Goal: Navigation & Orientation: Find specific page/section

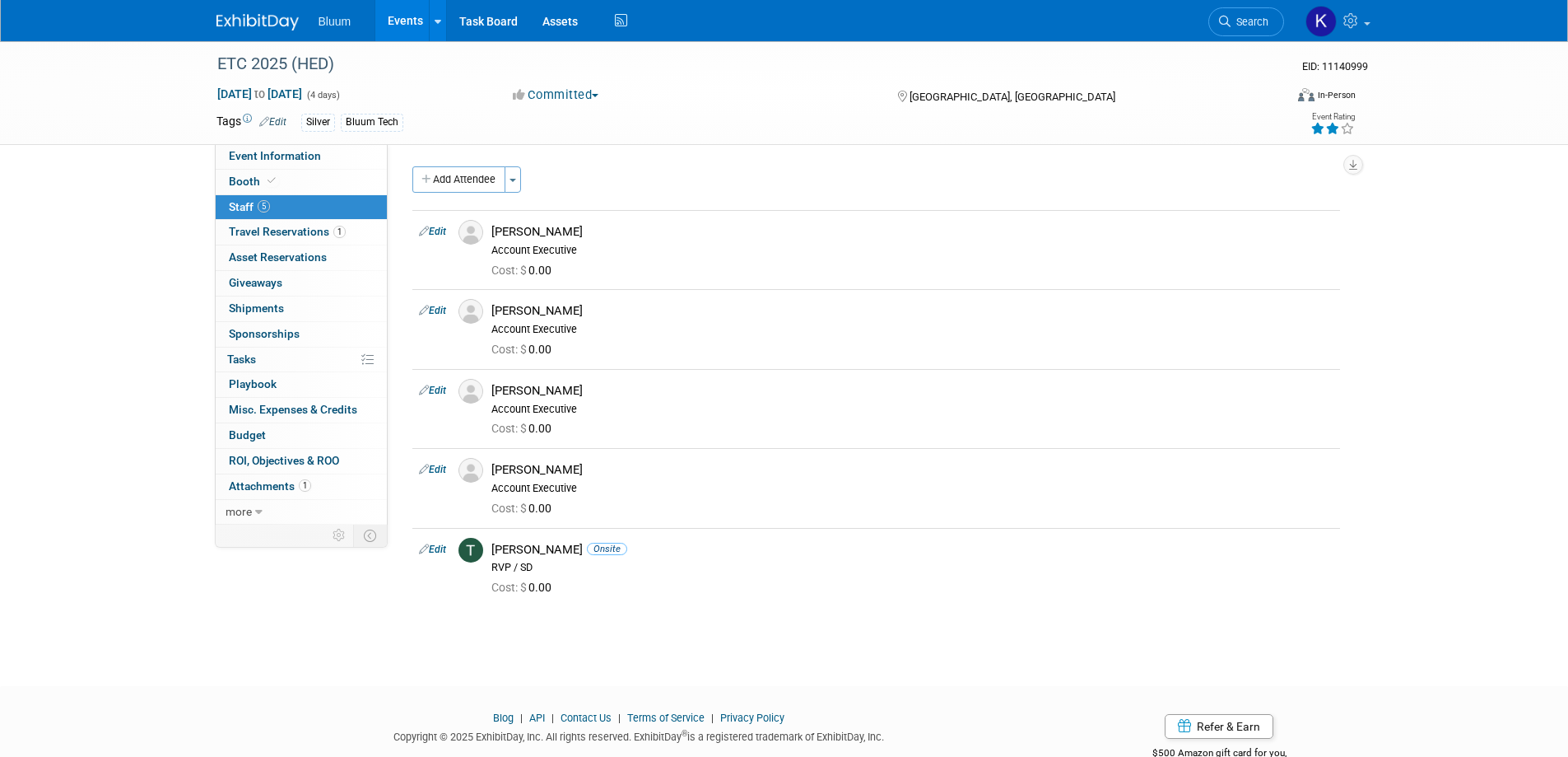
click at [401, 21] on link "Events" at bounding box center [406, 20] width 60 height 41
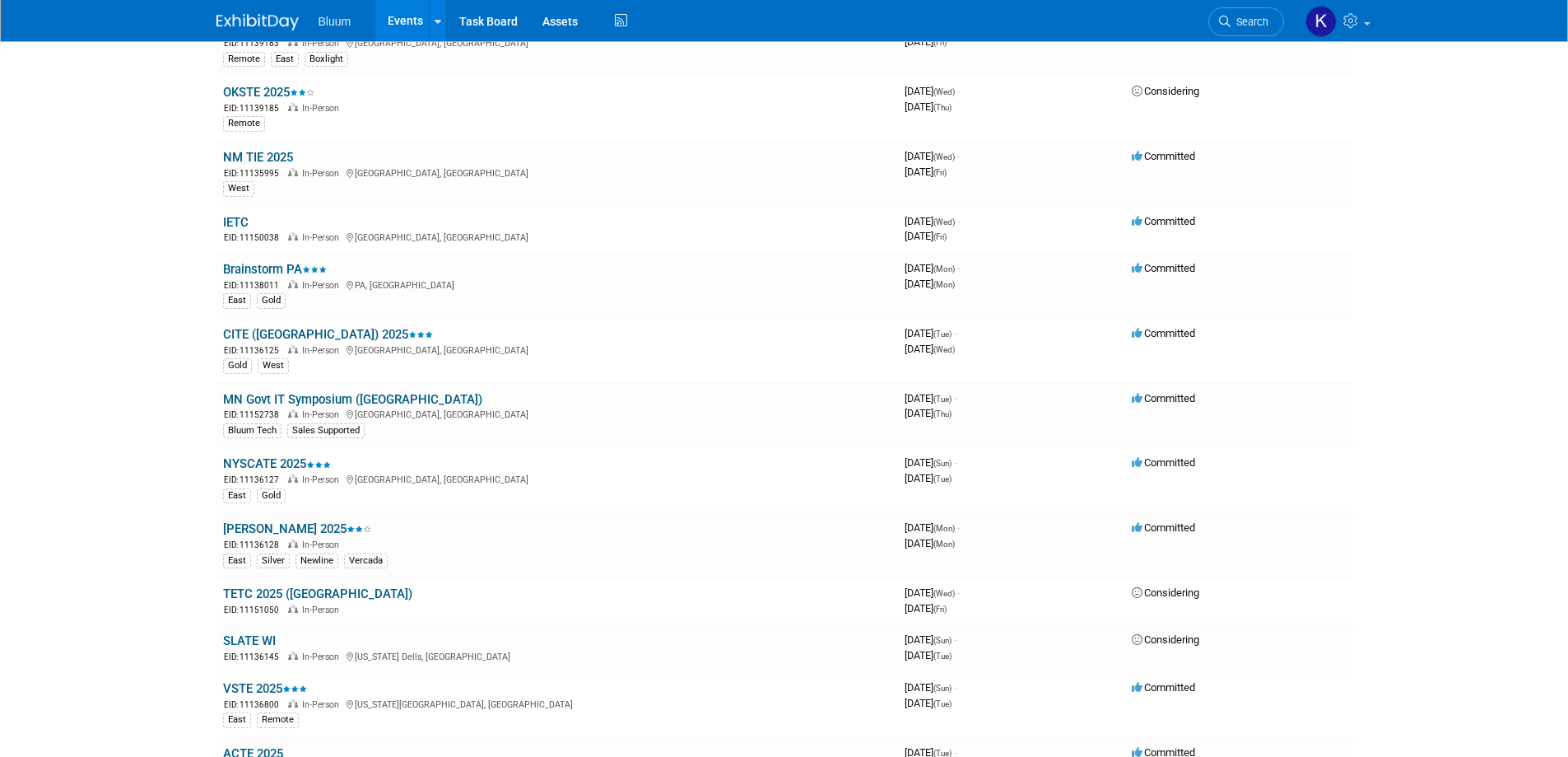
scroll to position [1153, 0]
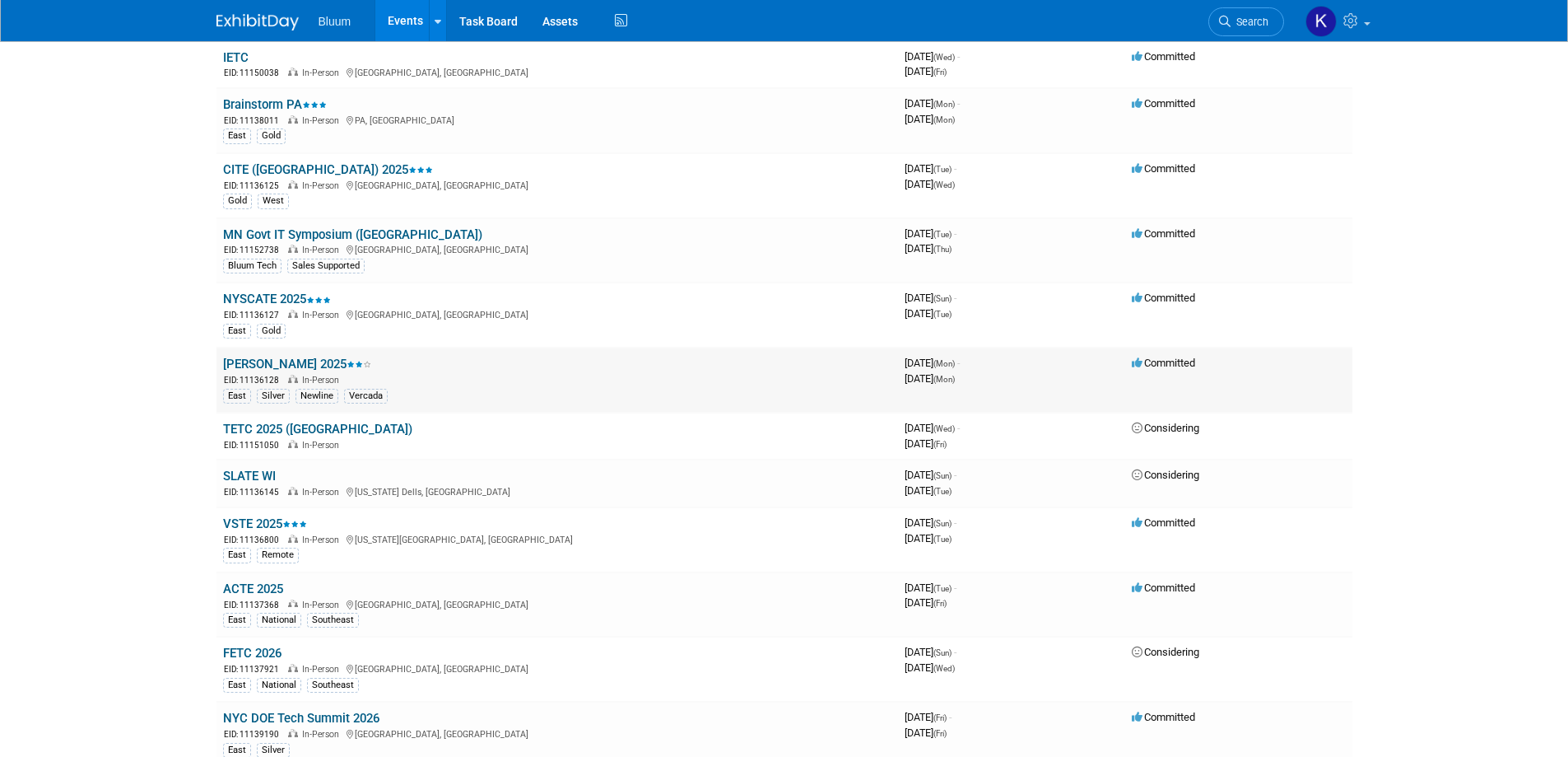
click at [258, 363] on link "LACUE 2025" at bounding box center [297, 364] width 148 height 15
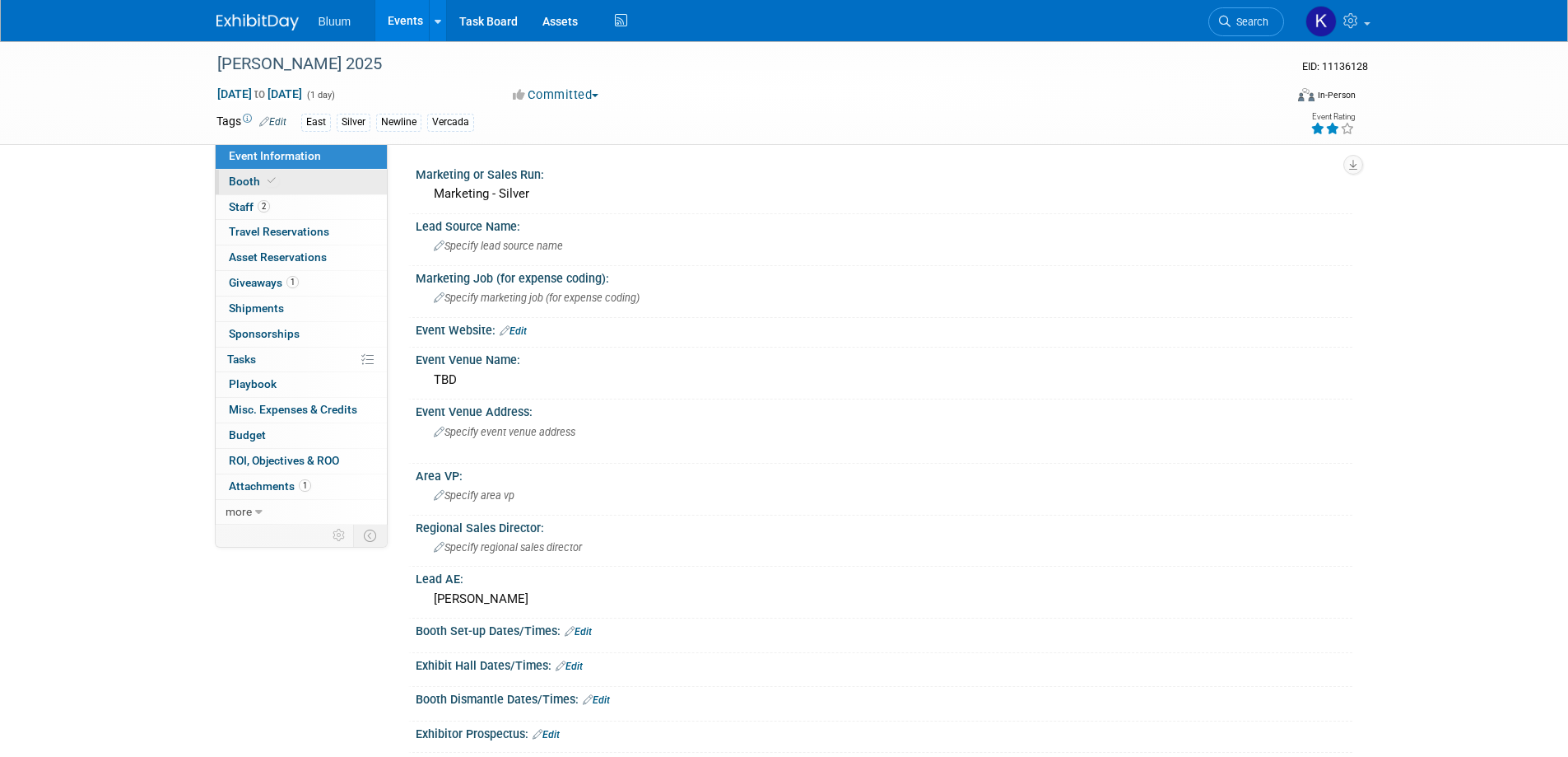
click at [254, 185] on span "Booth" at bounding box center [253, 181] width 50 height 13
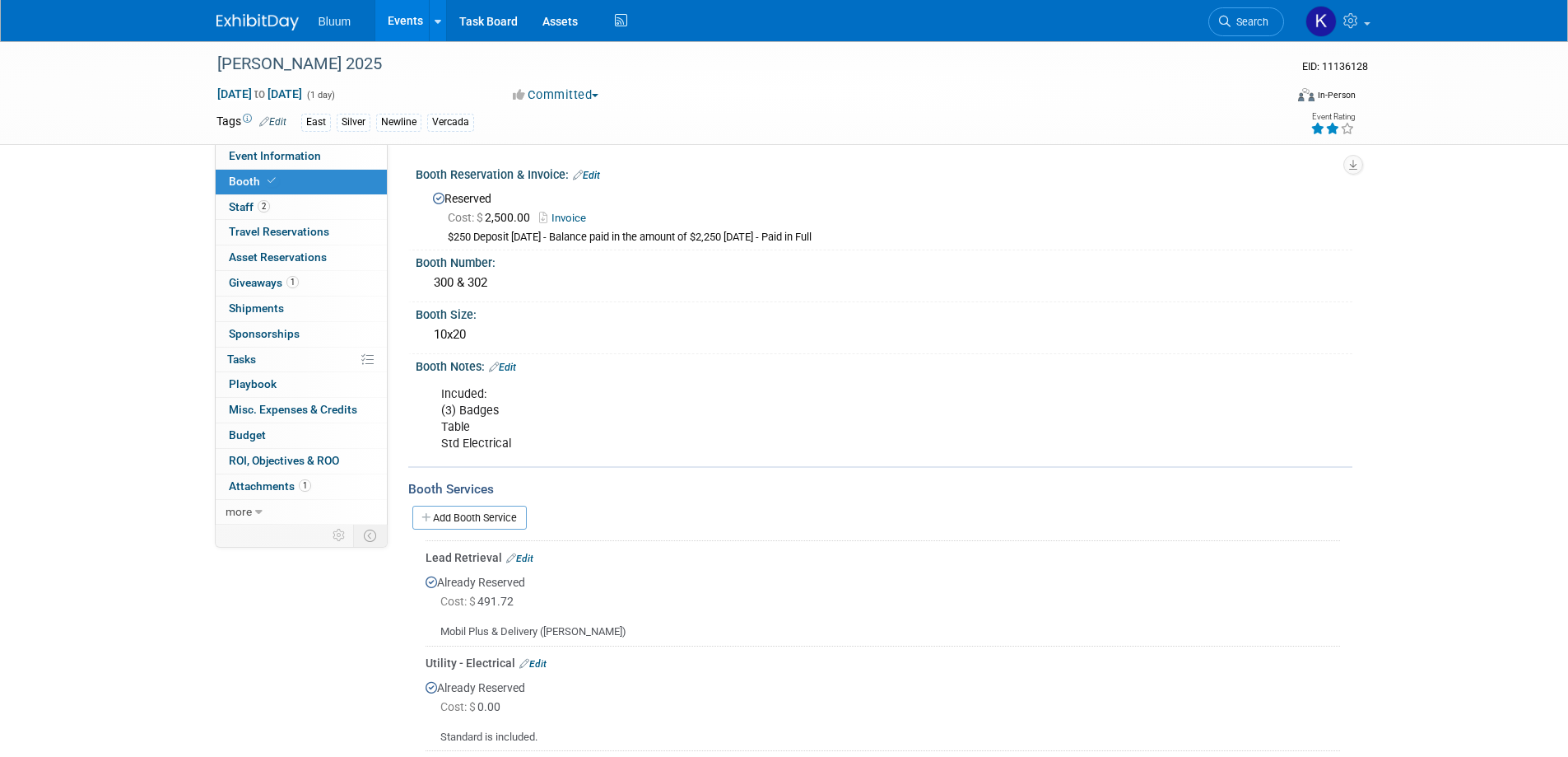
click at [417, 17] on link "Events" at bounding box center [406, 20] width 60 height 41
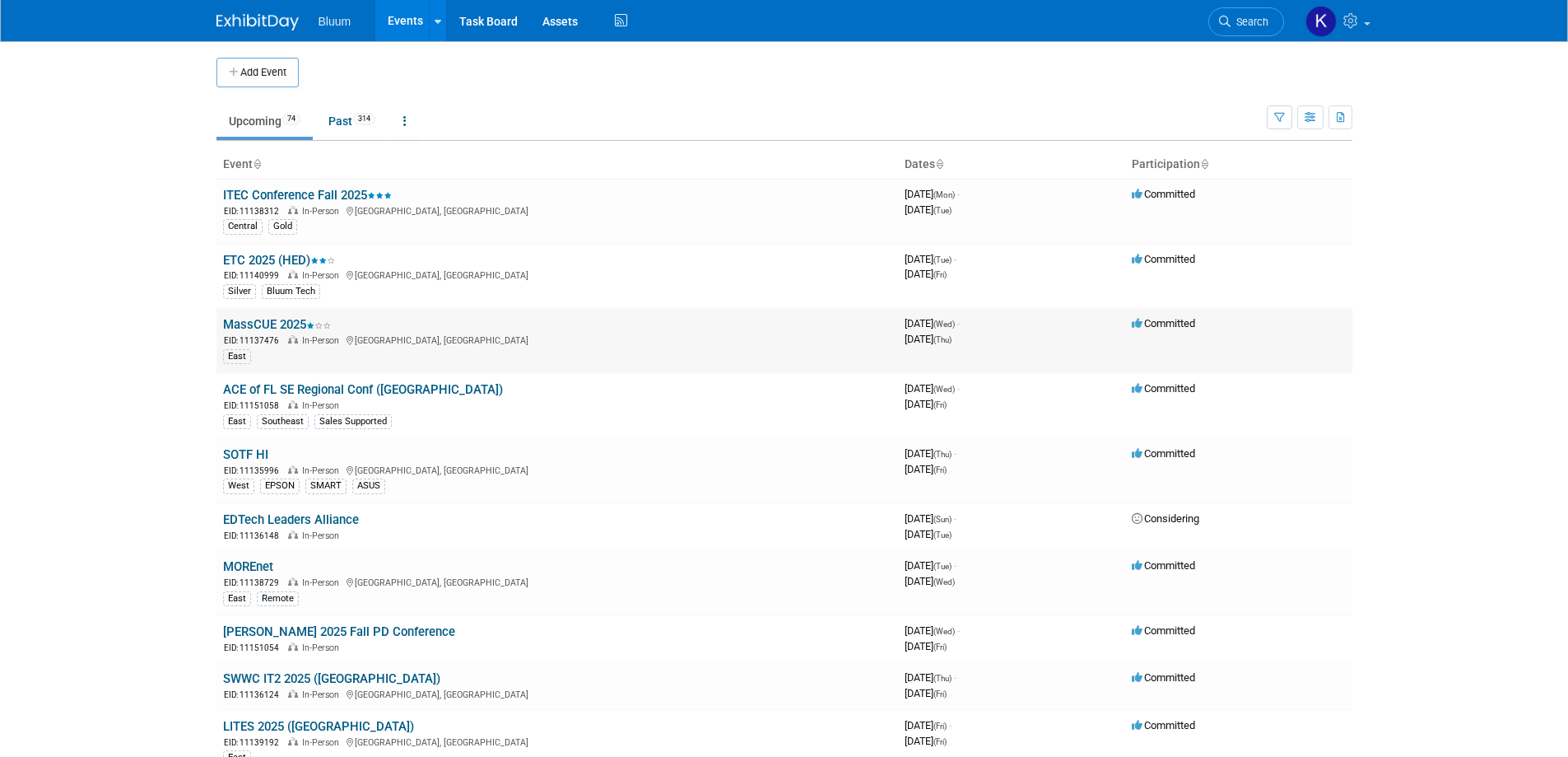
click at [272, 326] on link "MassCUE 2025" at bounding box center [277, 325] width 108 height 15
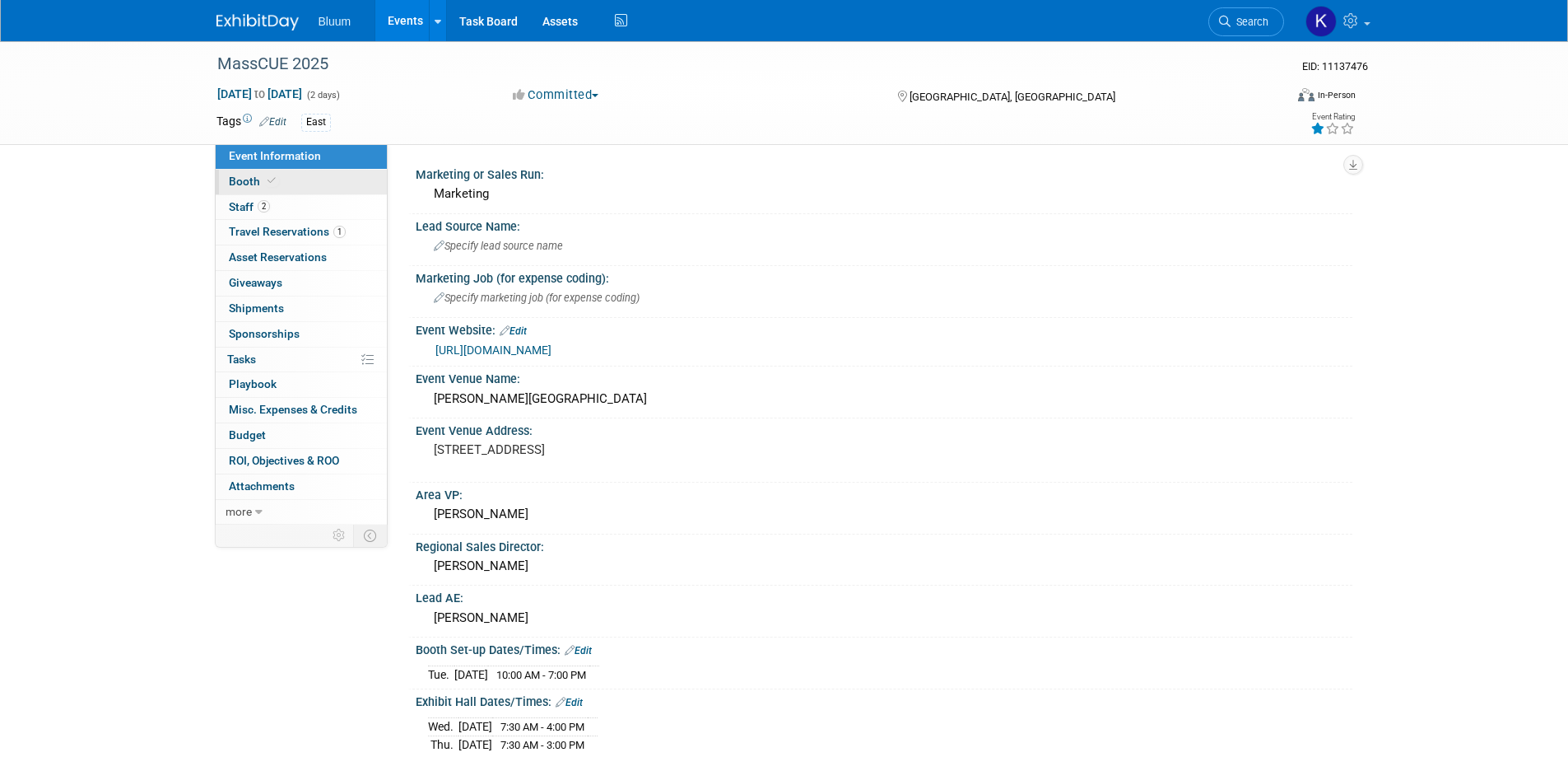
click at [241, 183] on span "Booth" at bounding box center [253, 181] width 50 height 13
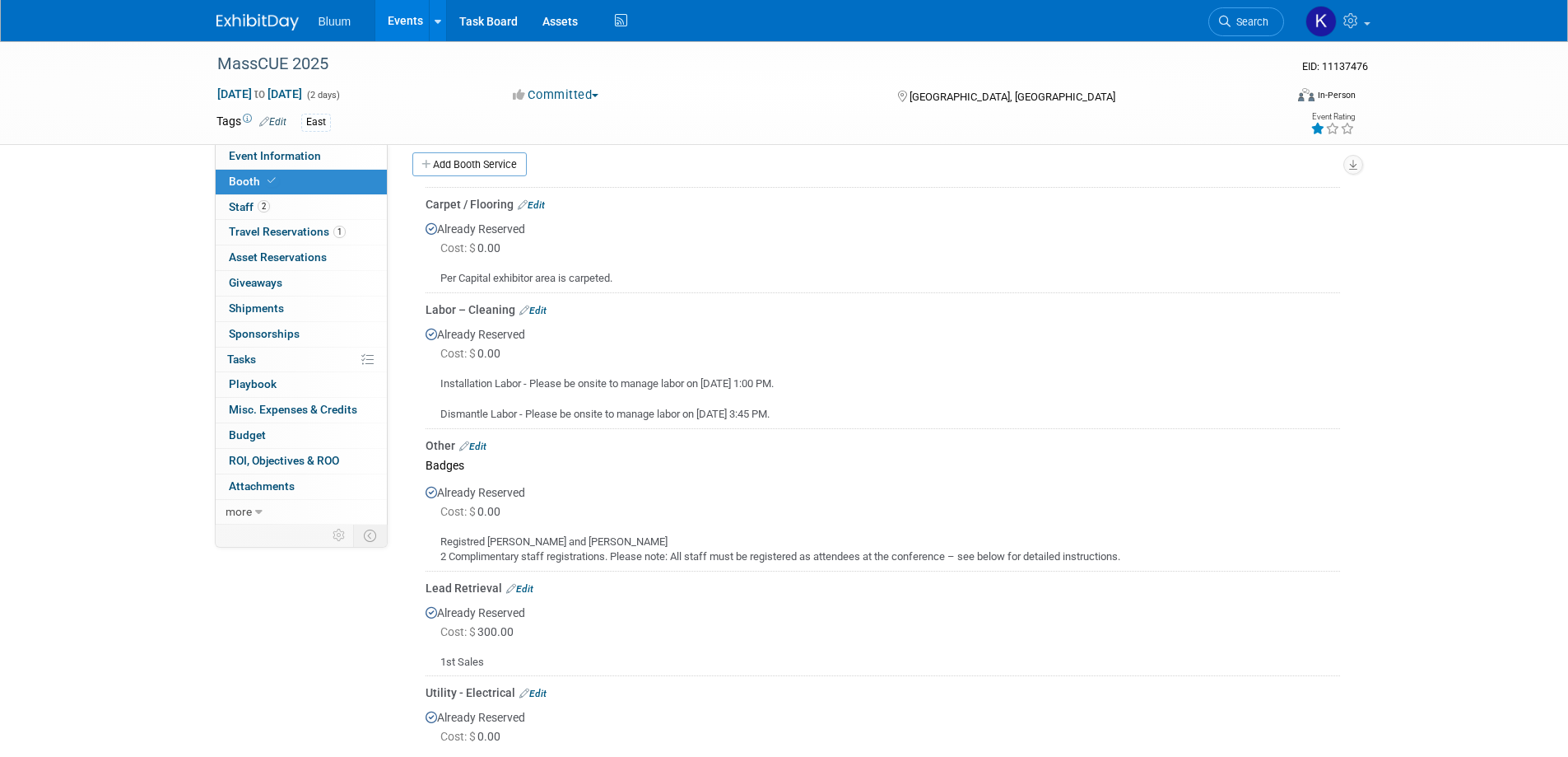
scroll to position [411, 0]
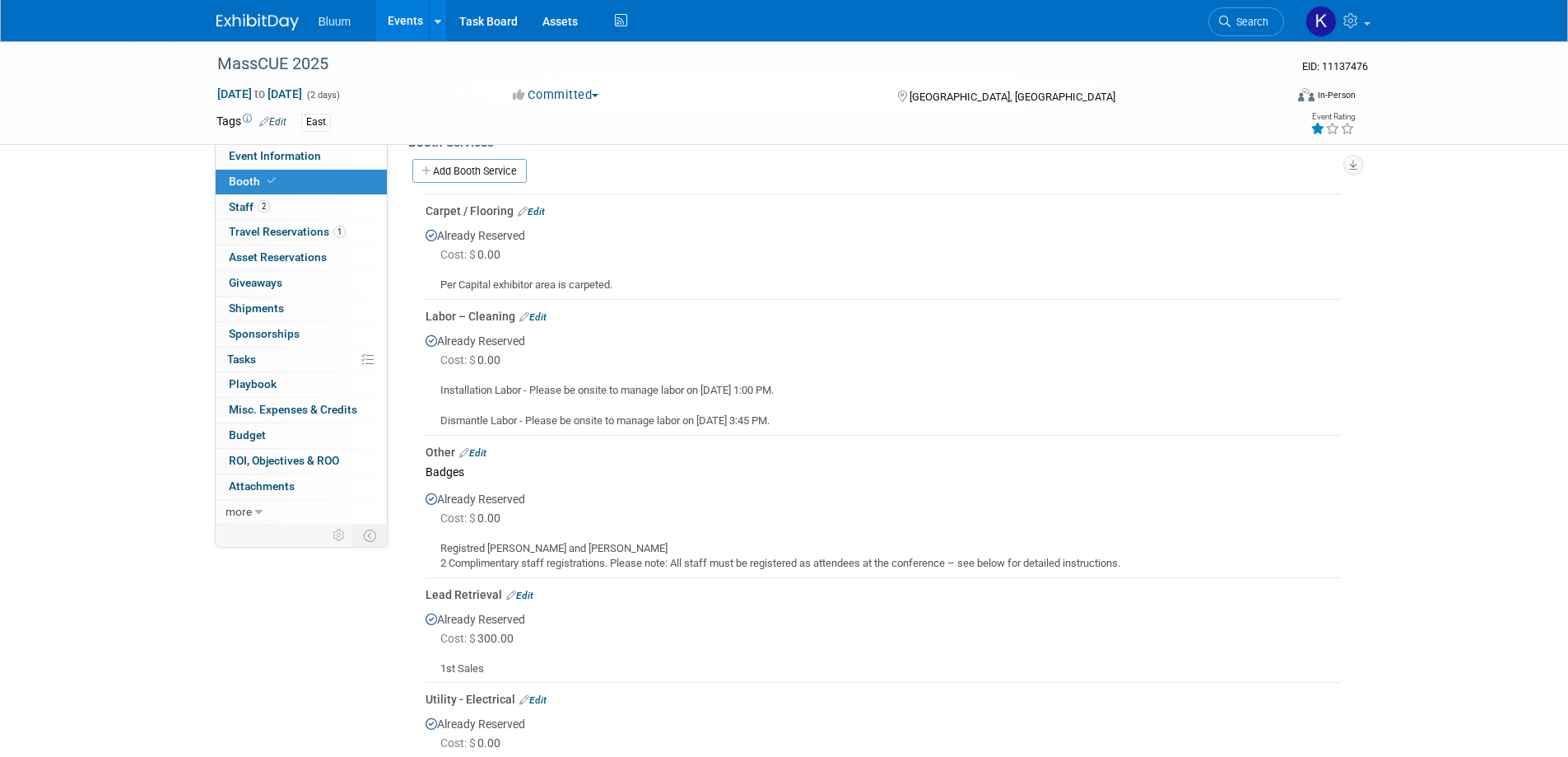
drag, startPoint x: 440, startPoint y: 388, endPoint x: 766, endPoint y: 414, distance: 327.0
click at [795, 427] on div "Installation Labor - Please be onsite to manage labor on Oct. 14 at 1:00 PM. Di…" at bounding box center [882, 399] width 914 height 59
drag, startPoint x: 761, startPoint y: 410, endPoint x: 746, endPoint y: 420, distance: 18.0
copy div "Installation Labor - Please be onsite to manage labor on Oct. 14 at 1:00 PM. Di…"
click at [926, 377] on div "Installation Labor - Please be onsite to manage labor on Oct. 14 at 1:00 PM. Di…" at bounding box center [882, 399] width 914 height 59
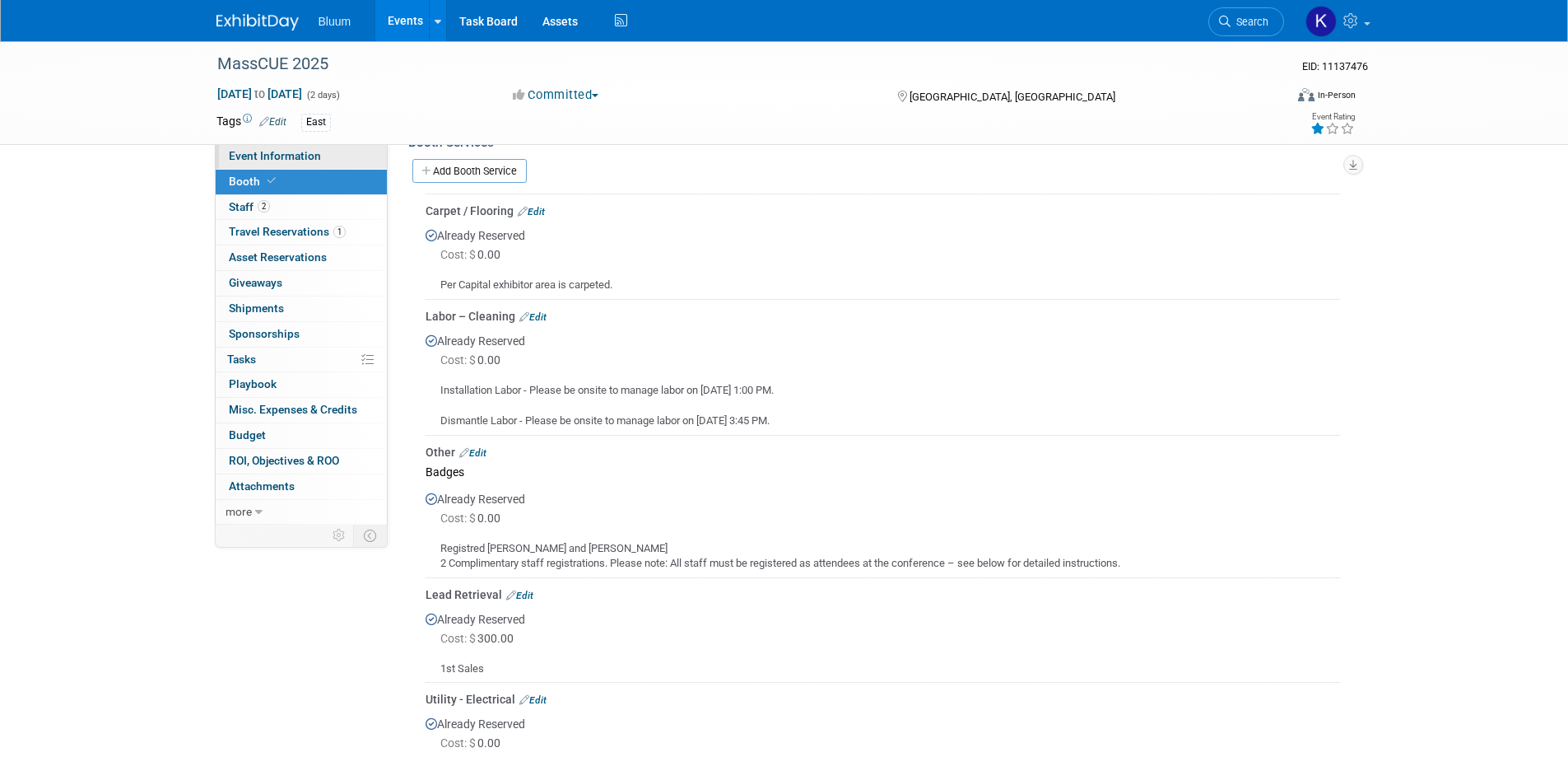
click at [254, 157] on span "Event Information" at bounding box center [274, 155] width 92 height 13
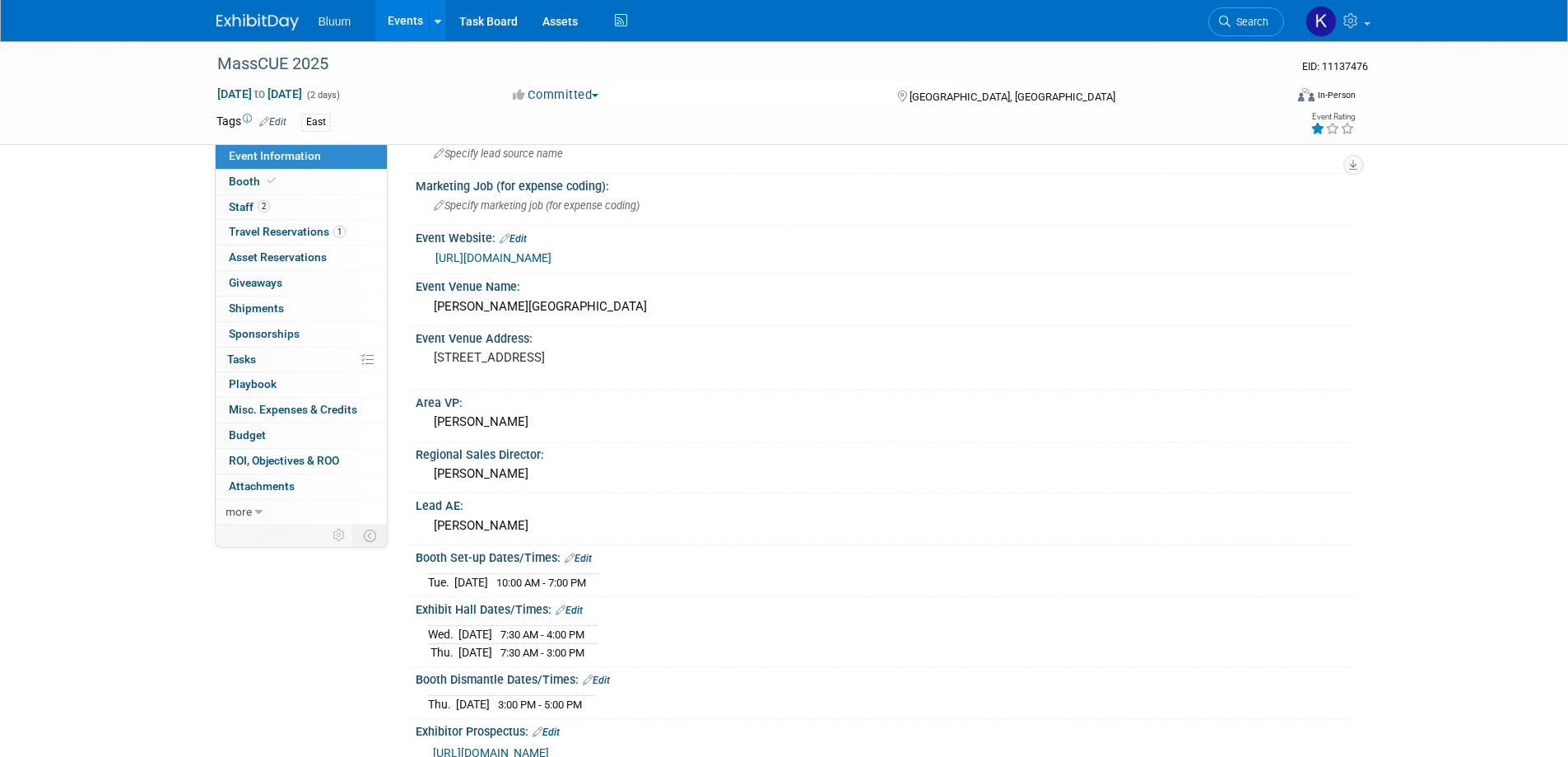
scroll to position [247, 0]
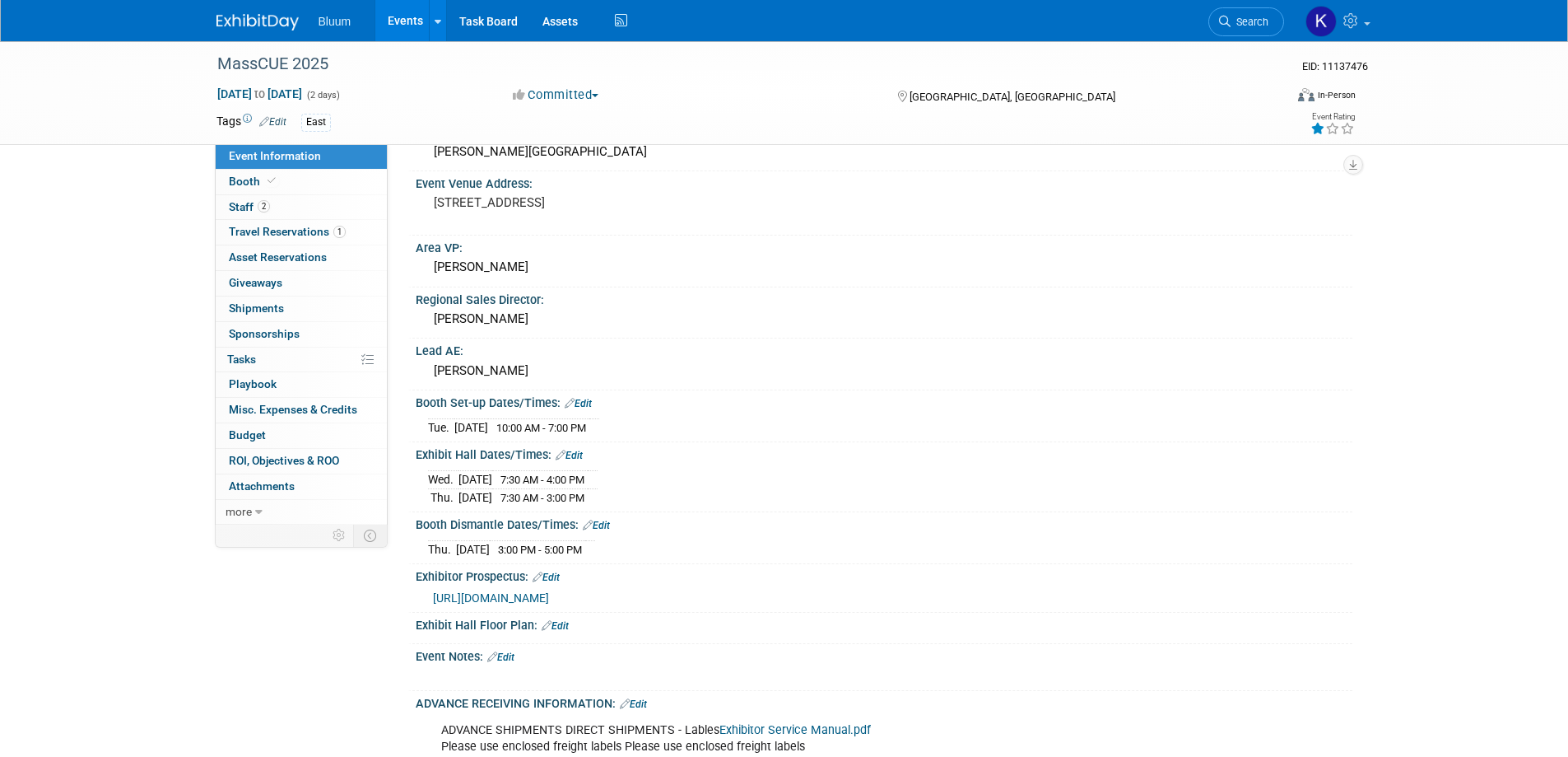
click at [401, 23] on link "Events" at bounding box center [406, 20] width 60 height 41
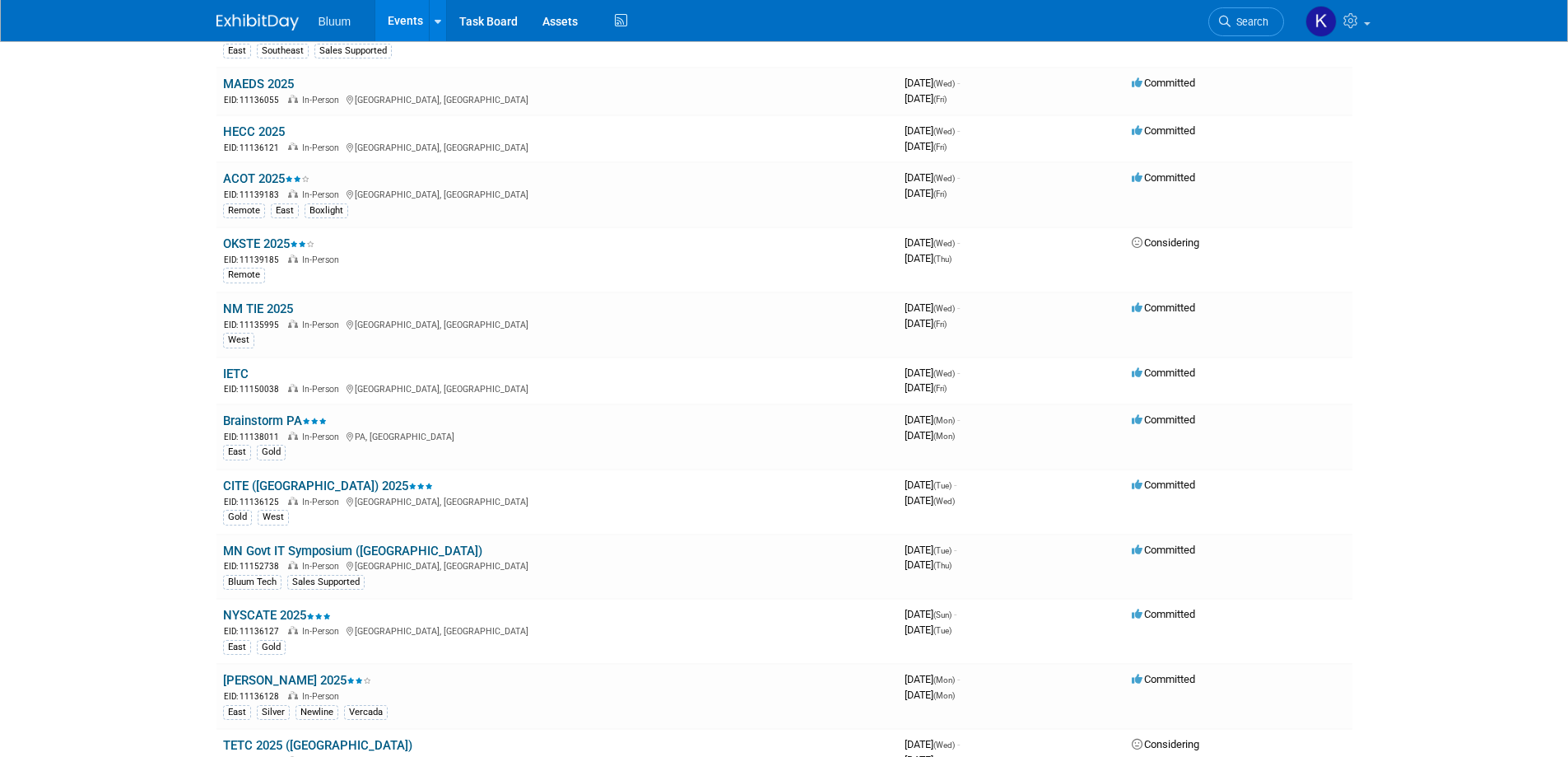
scroll to position [906, 0]
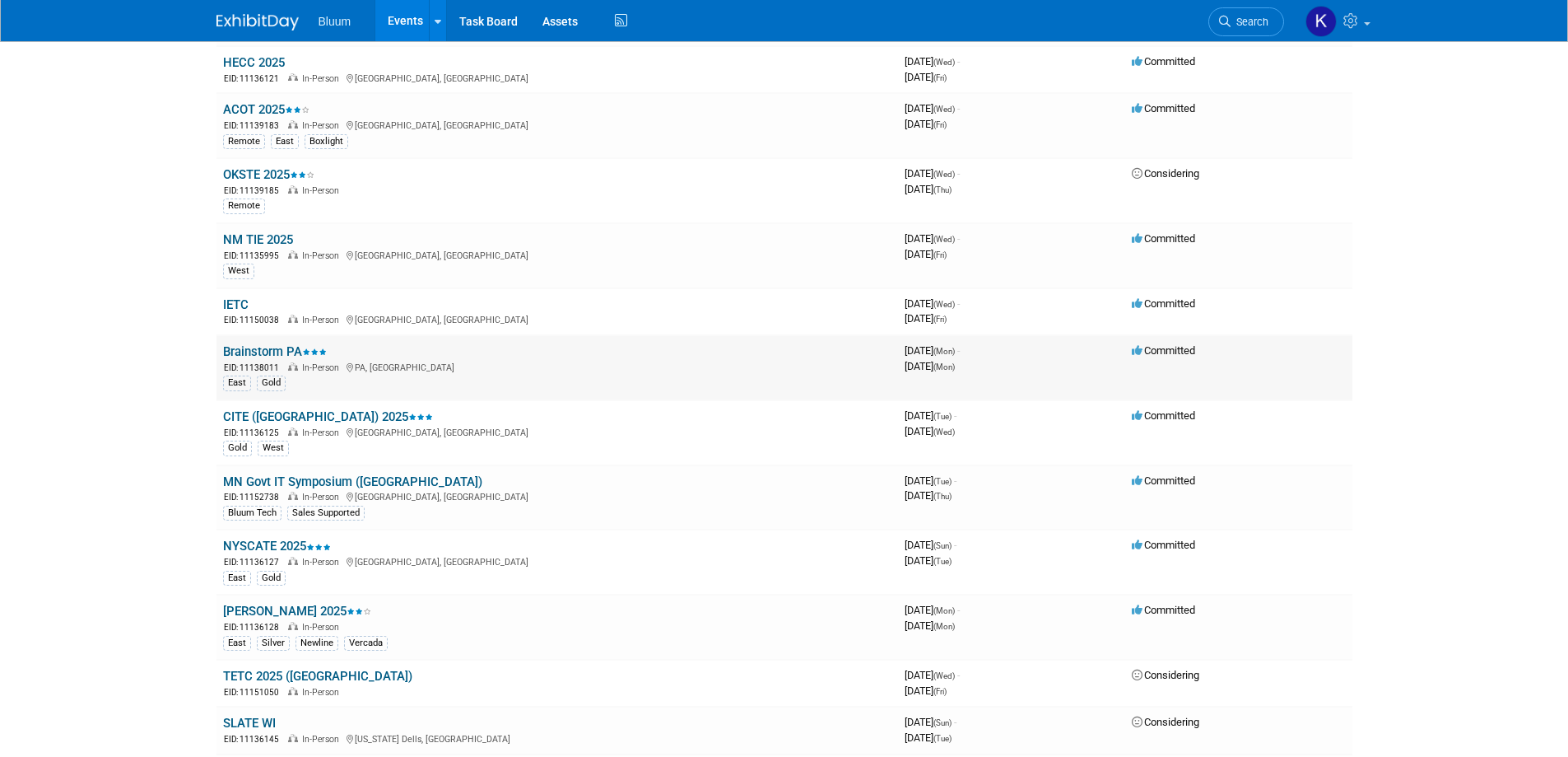
click at [280, 353] on link "Brainstorm PA" at bounding box center [275, 351] width 104 height 15
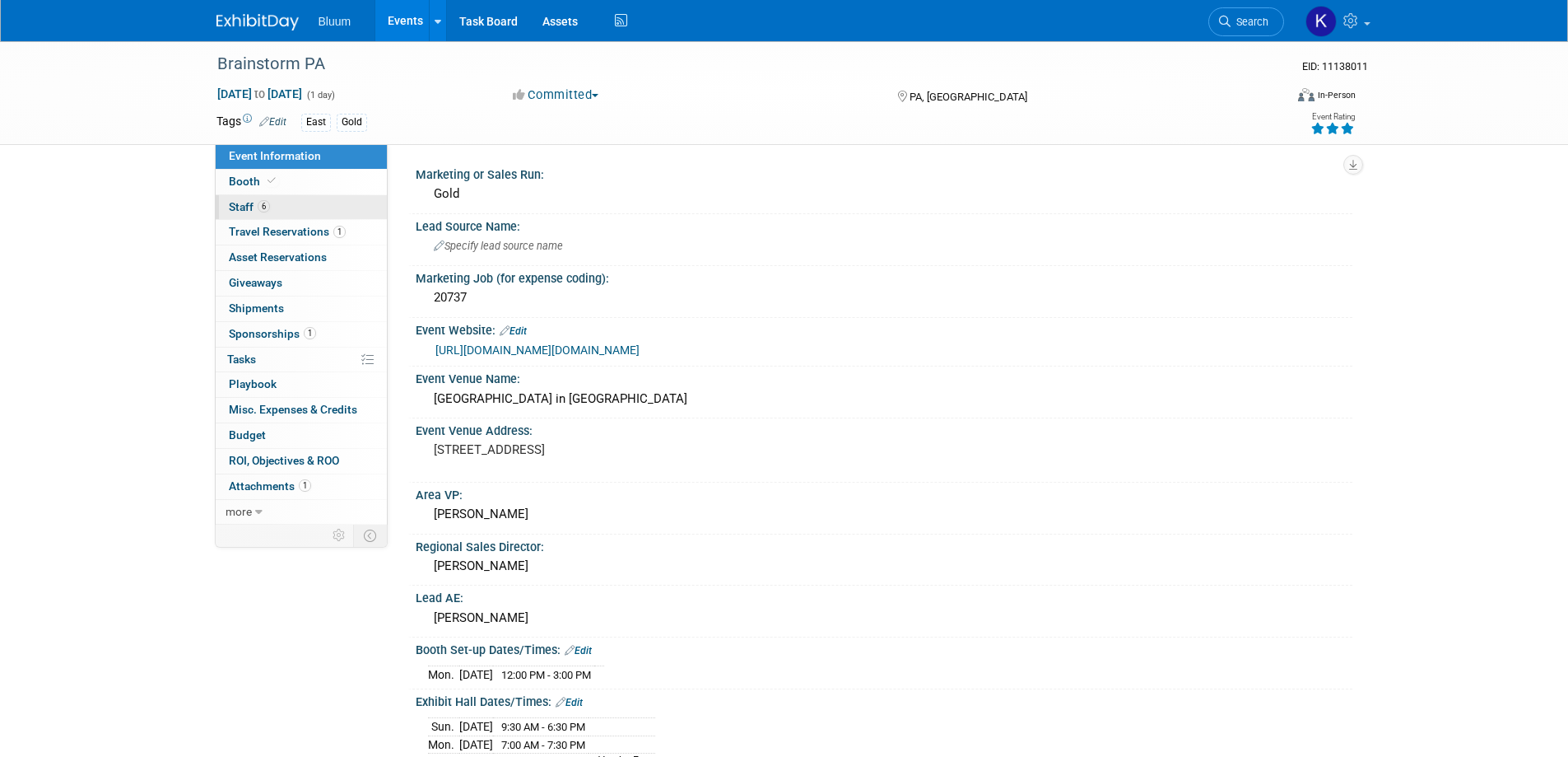
click at [247, 202] on span "Staff 6" at bounding box center [249, 206] width 41 height 13
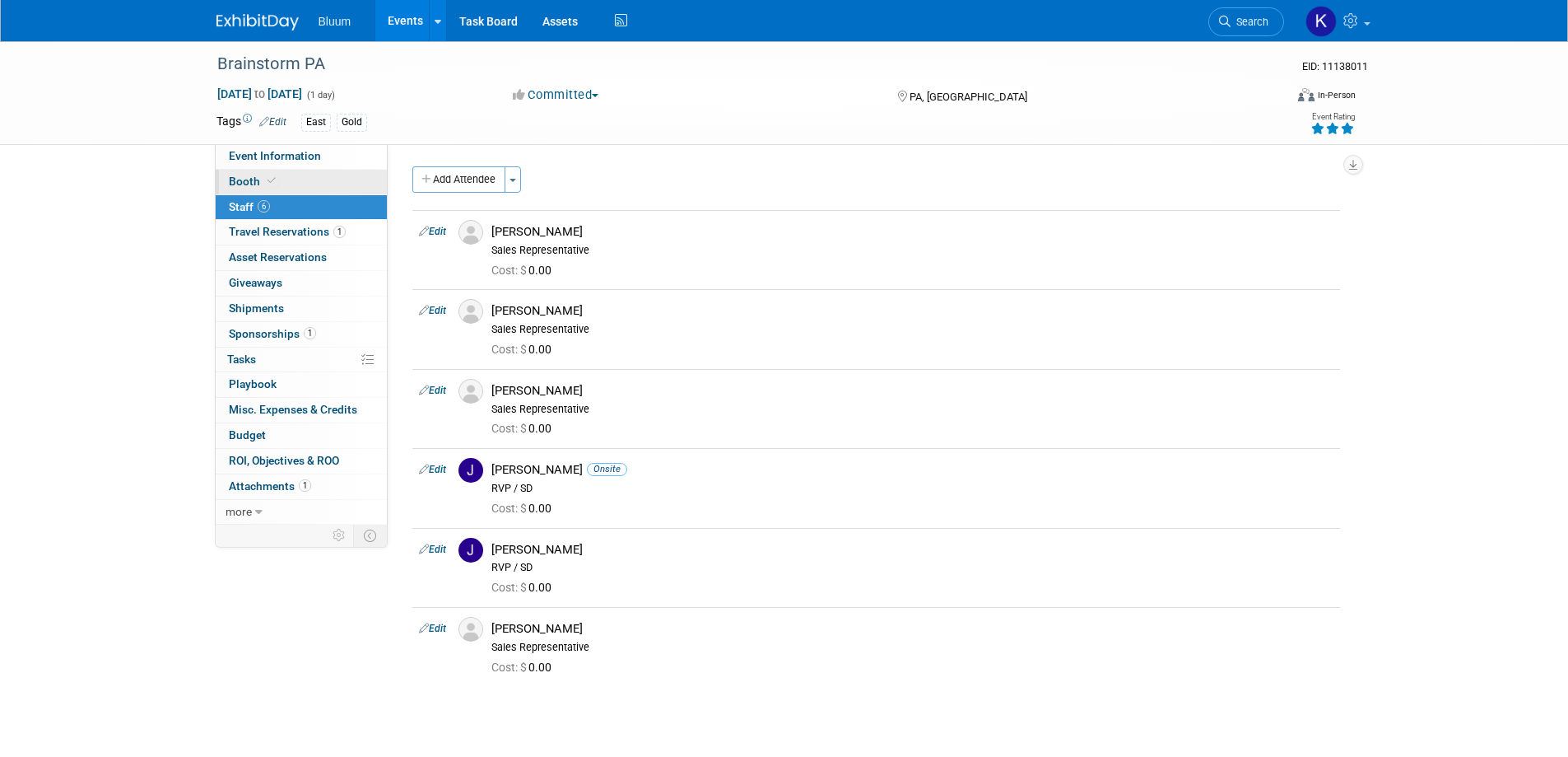
click at [243, 180] on span "Booth" at bounding box center [253, 181] width 50 height 13
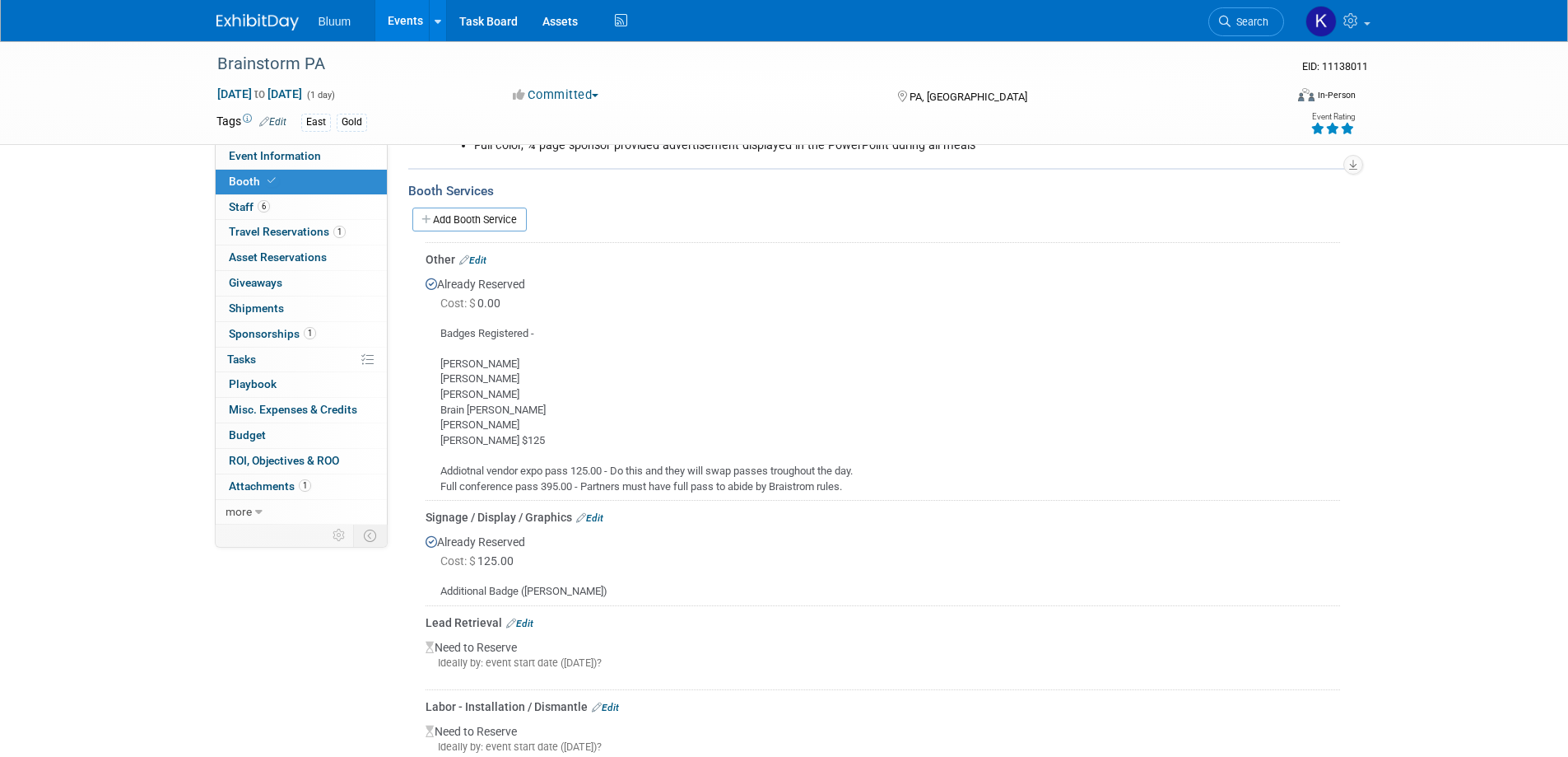
scroll to position [576, 0]
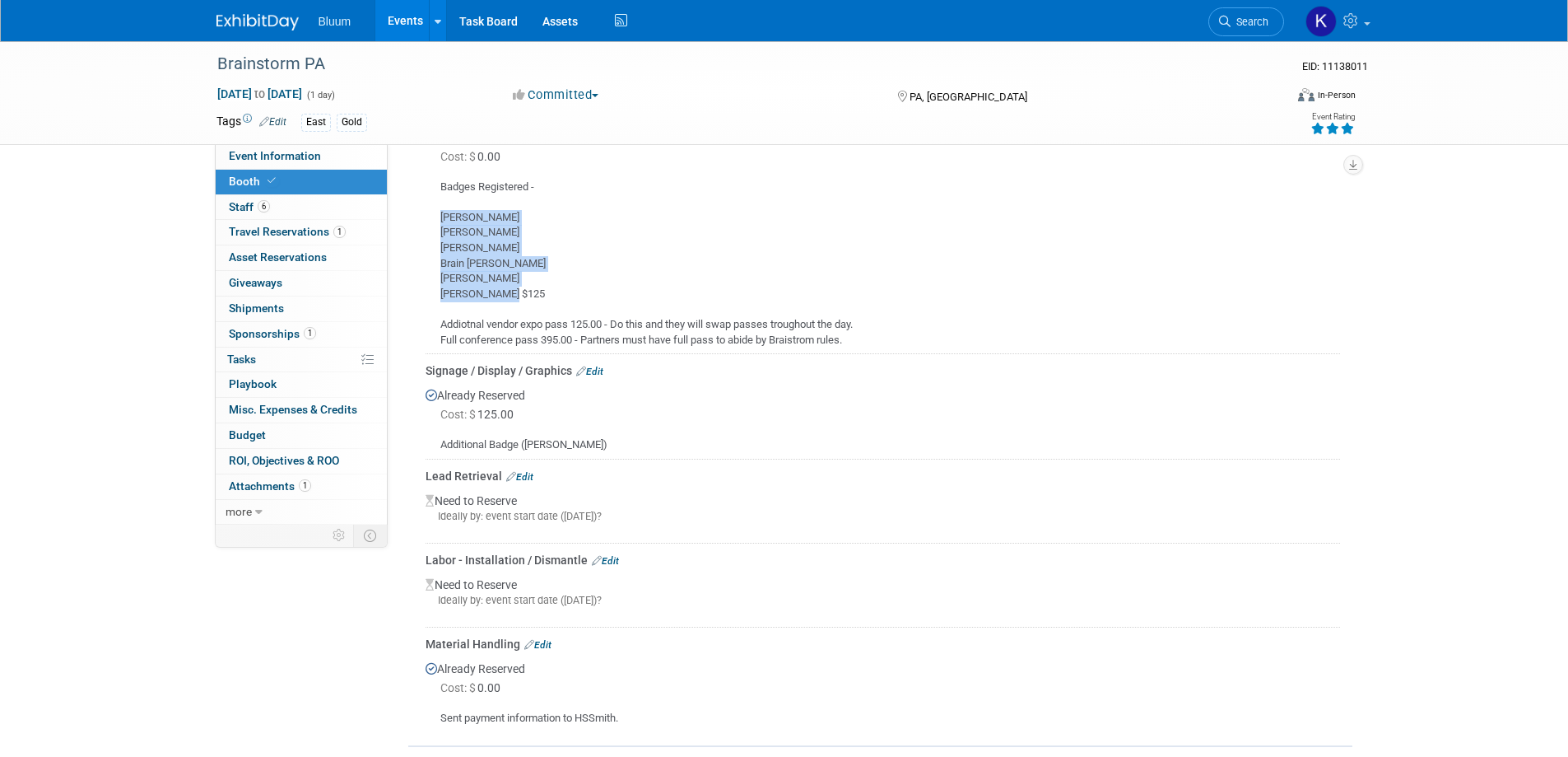
drag, startPoint x: 440, startPoint y: 218, endPoint x: 513, endPoint y: 295, distance: 106.1
click at [513, 295] on div "Badges Registered - Frank Cermatori Kyle Misener Andrew Wall Brain Morton Seth …" at bounding box center [882, 256] width 914 height 181
copy div "Frank Cermatori Kyle Misener Andrew Wall Brain Morton Seth Brown Andrew Brown"
click at [405, 15] on link "Events" at bounding box center [406, 20] width 60 height 41
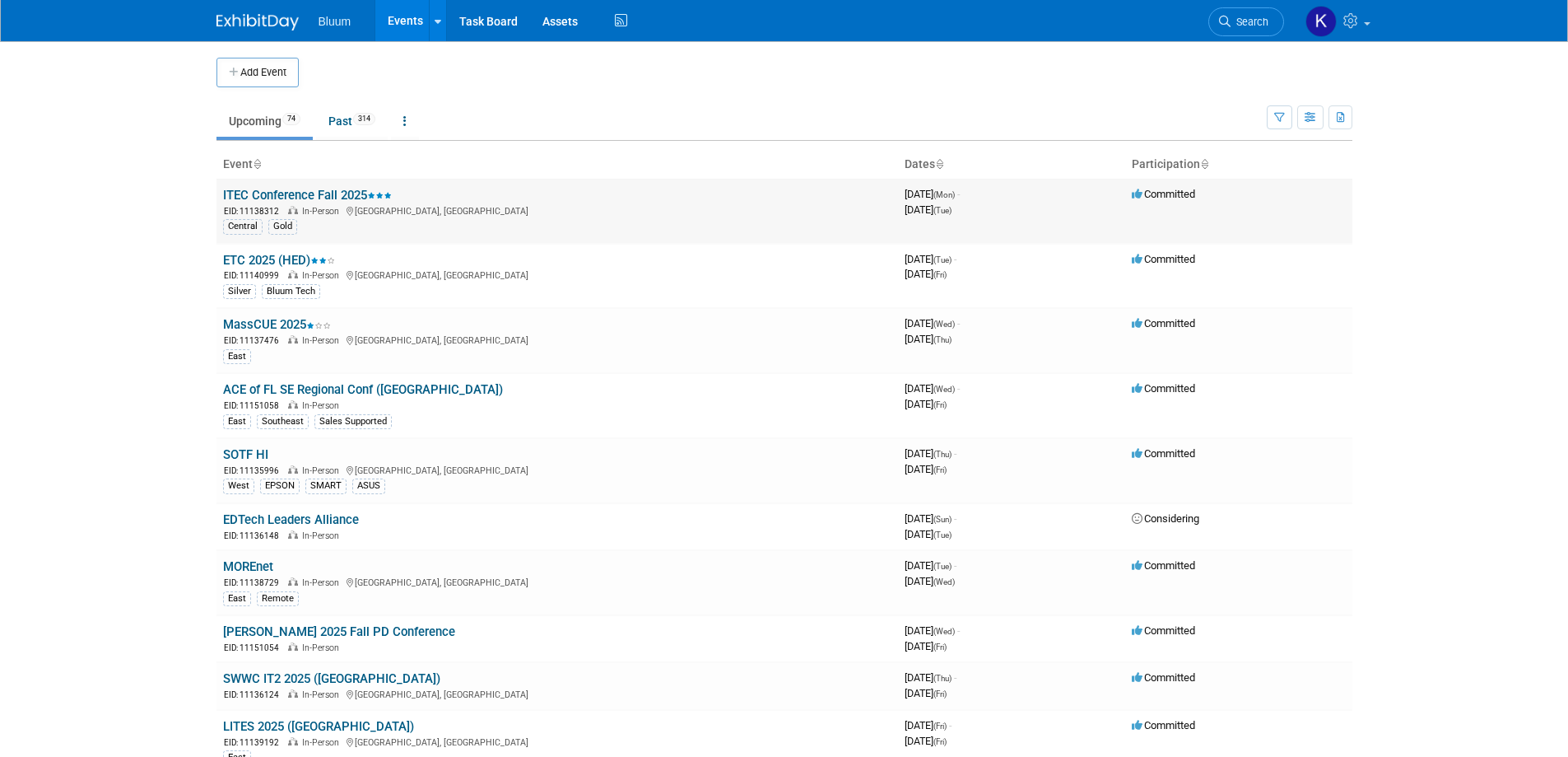
click at [303, 192] on link "ITEC Conference Fall 2025" at bounding box center [307, 195] width 169 height 15
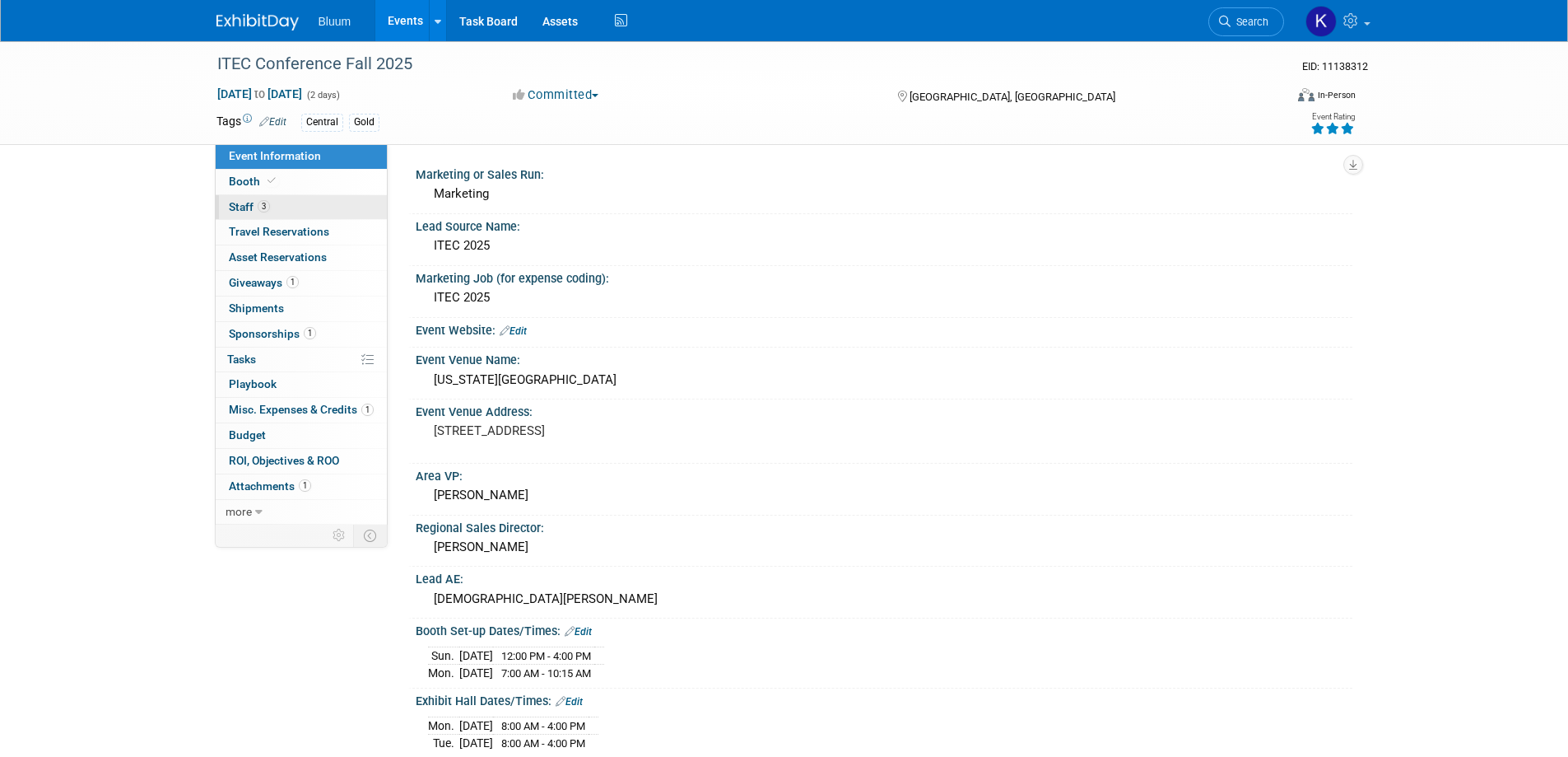
click at [233, 212] on span "Staff 3" at bounding box center [249, 206] width 41 height 13
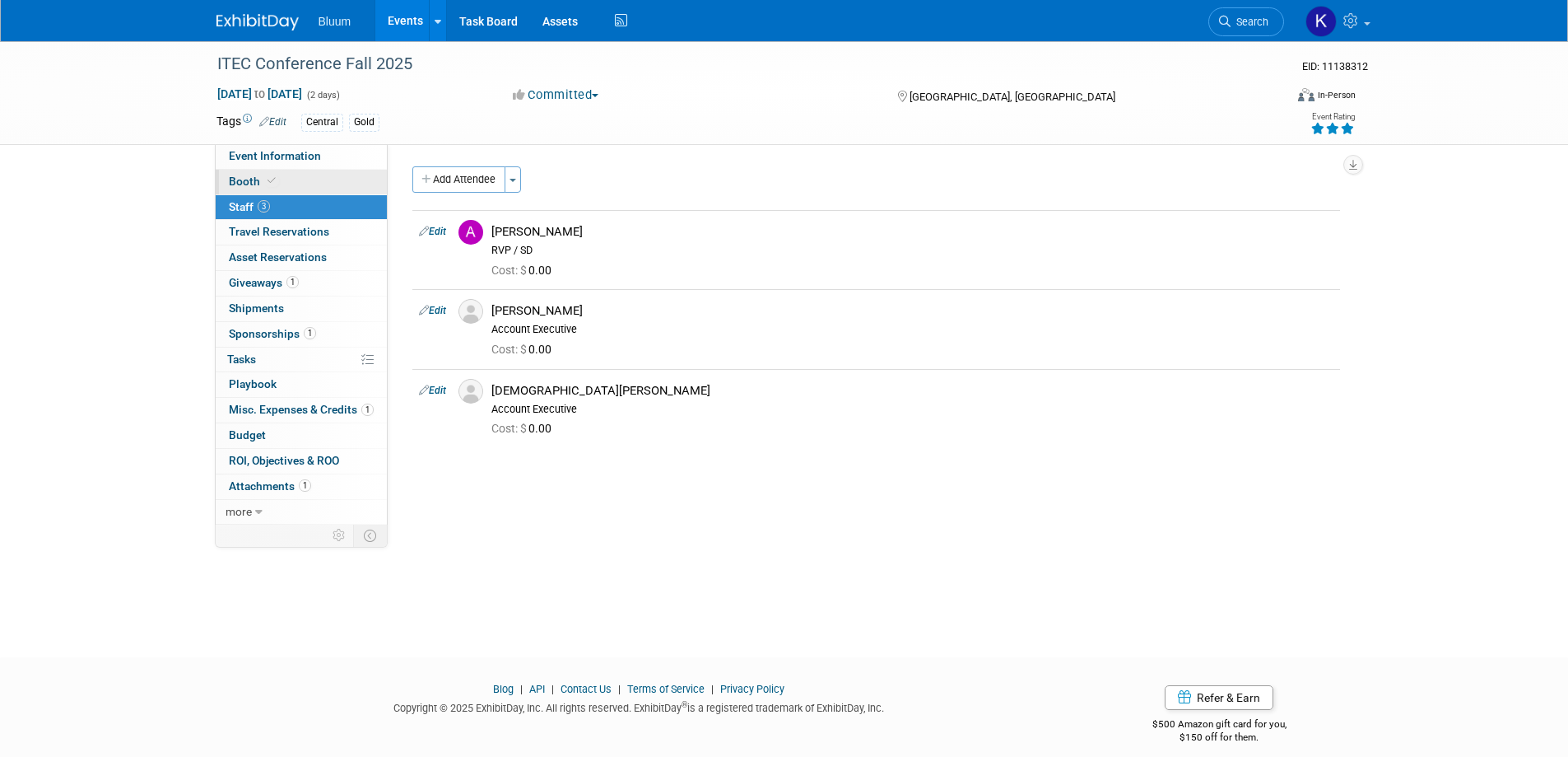
click at [242, 186] on span "Booth" at bounding box center [253, 181] width 50 height 13
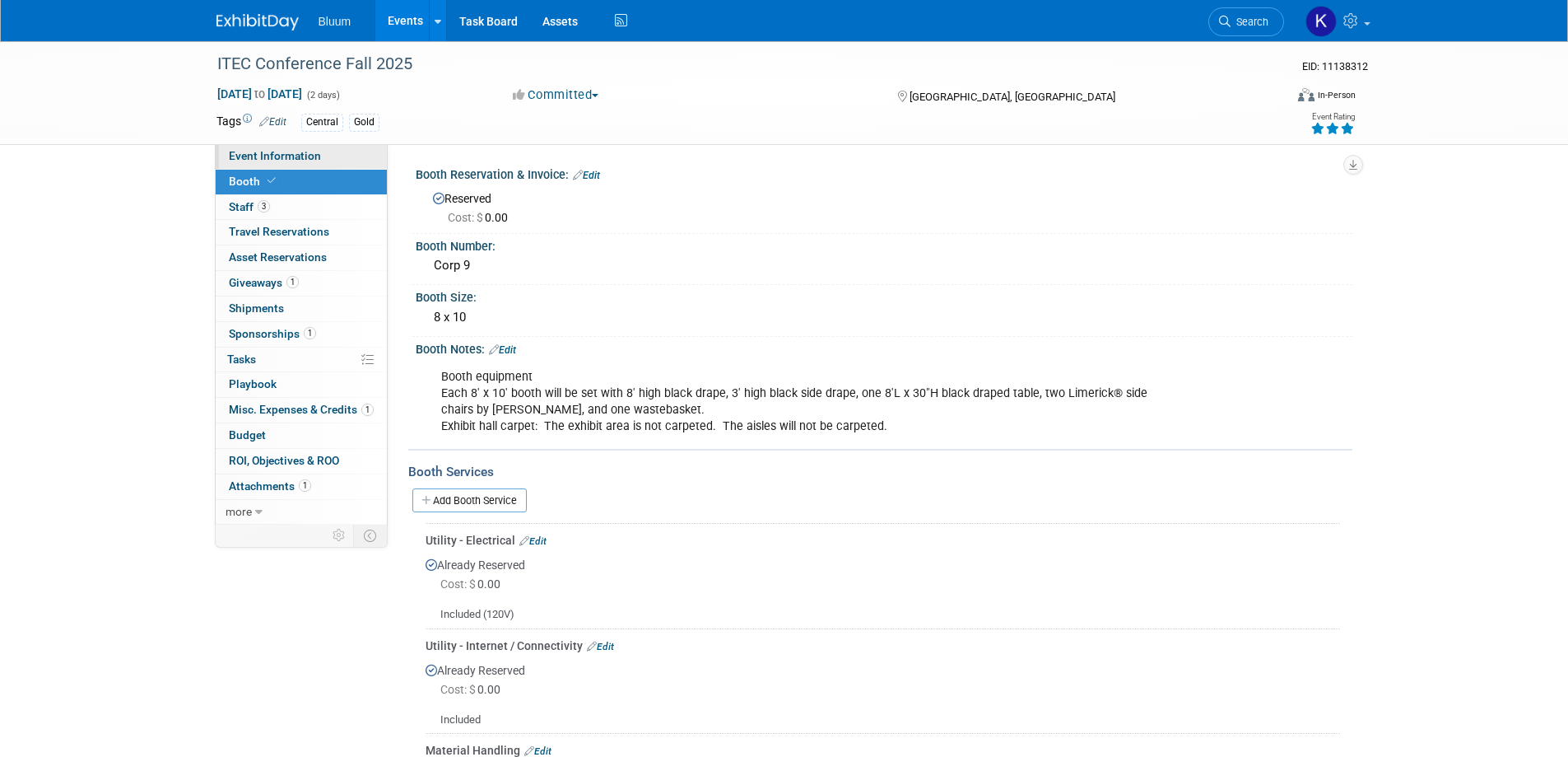
click at [291, 157] on span "Event Information" at bounding box center [274, 155] width 92 height 13
